Goal: Information Seeking & Learning: Find specific fact

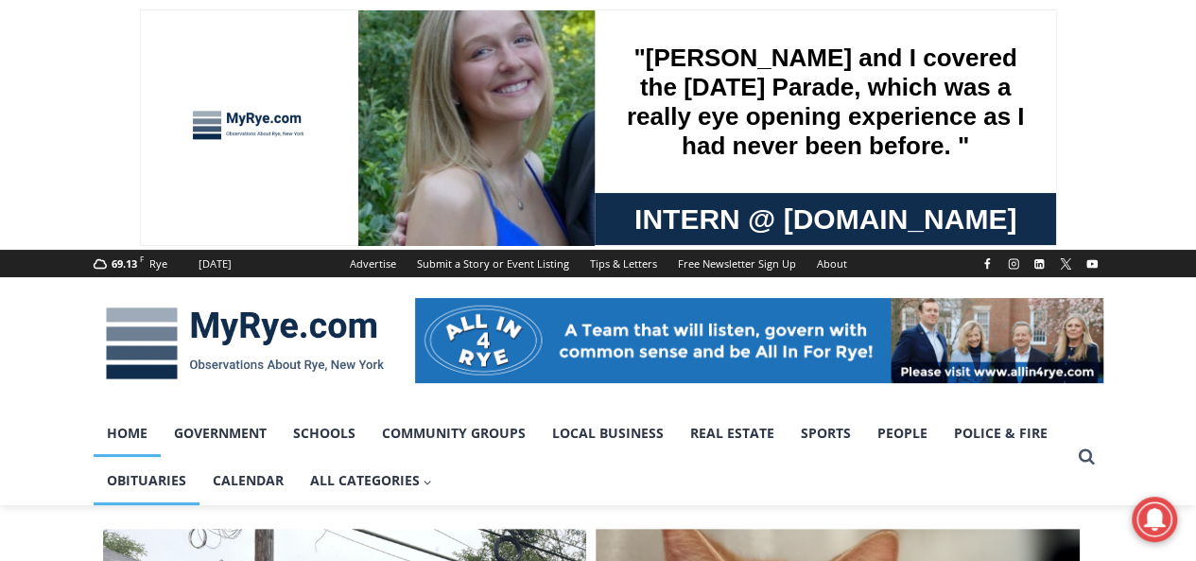
click at [174, 493] on link "Obituaries" at bounding box center [147, 480] width 106 height 47
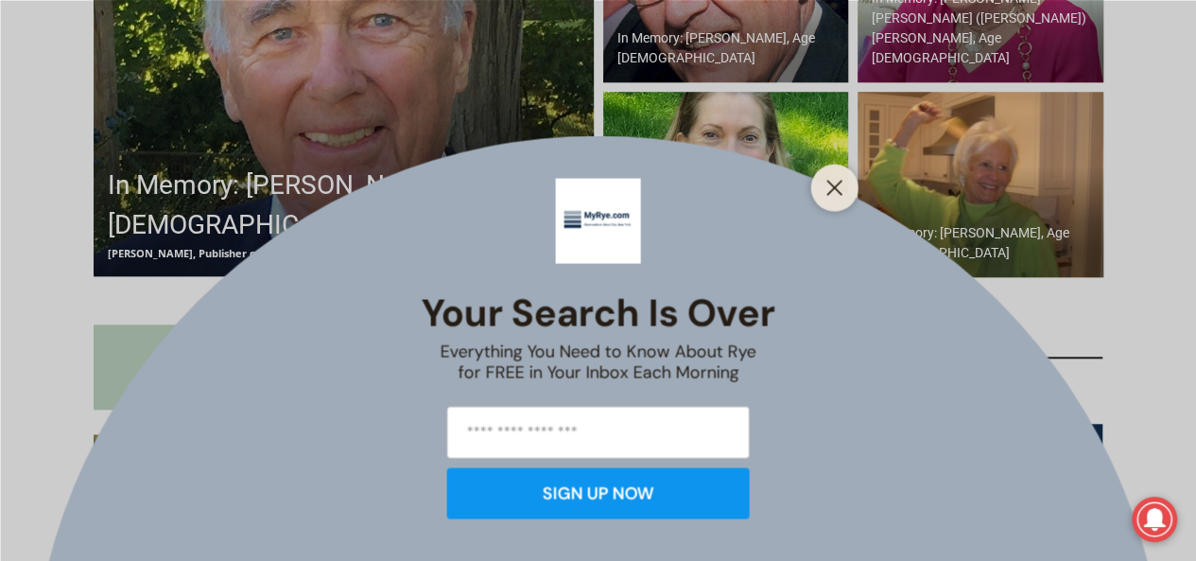
scroll to position [757, 0]
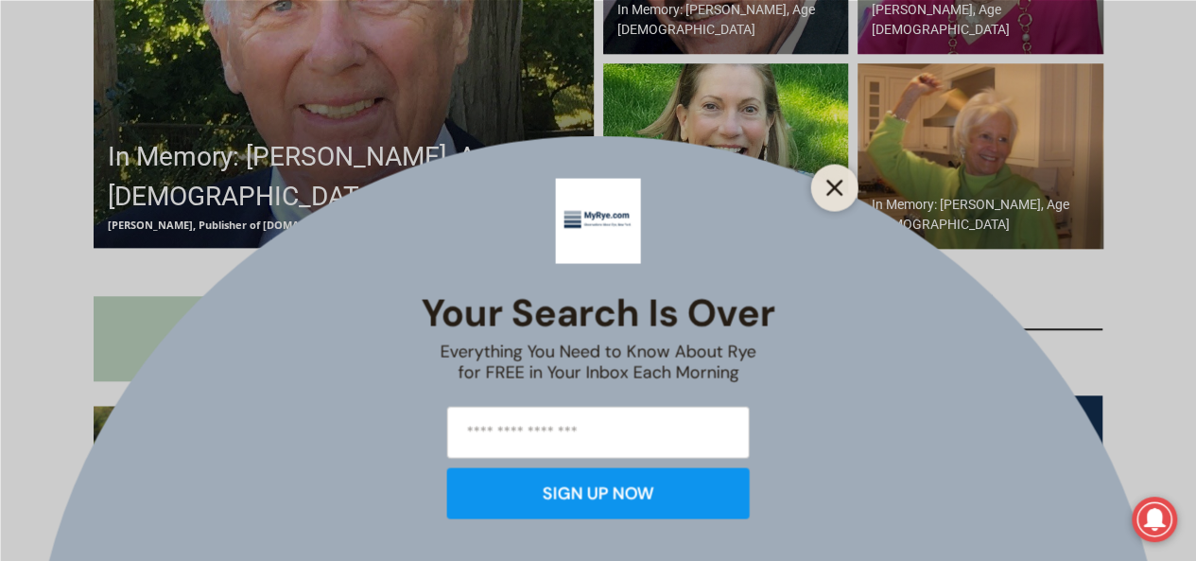
click at [824, 191] on button "Close" at bounding box center [835, 187] width 26 height 26
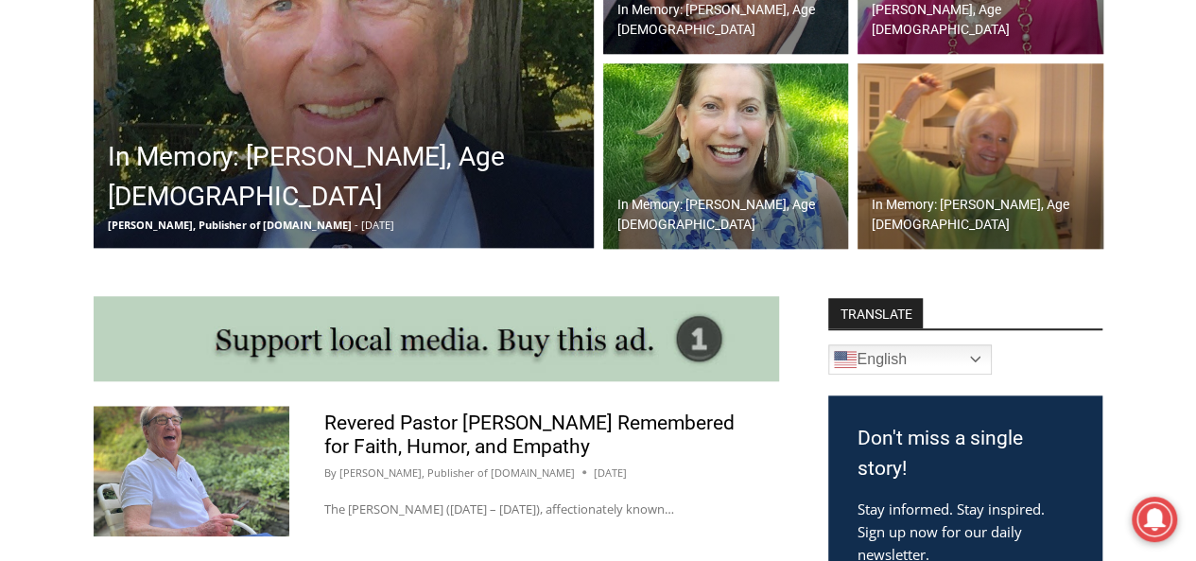
click at [733, 162] on img at bounding box center [726, 155] width 246 height 185
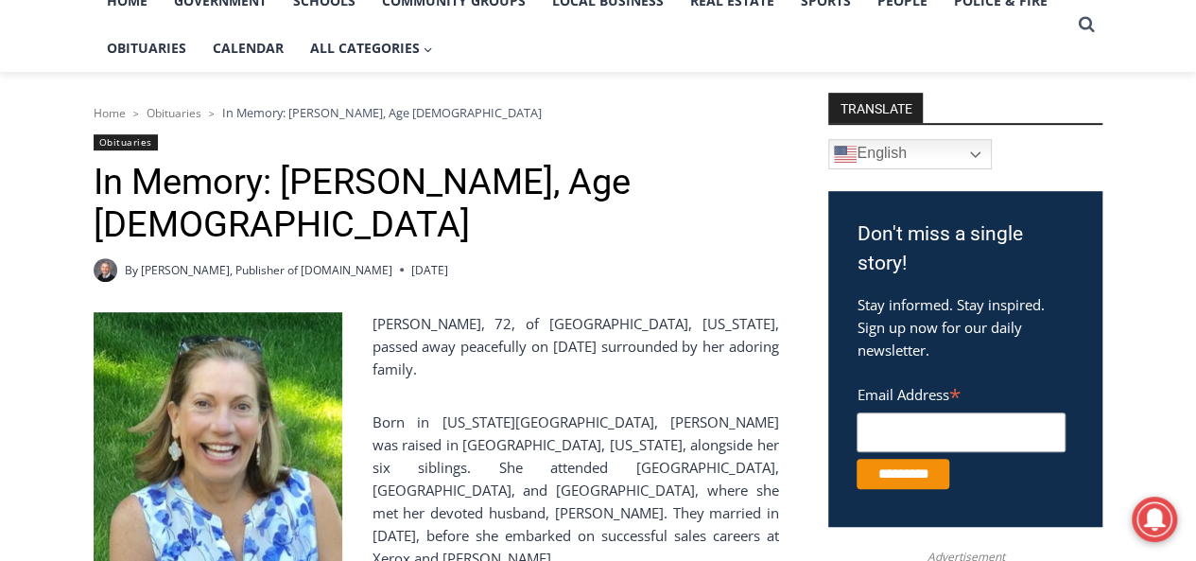
scroll to position [289, 0]
